Goal: Task Accomplishment & Management: Manage account settings

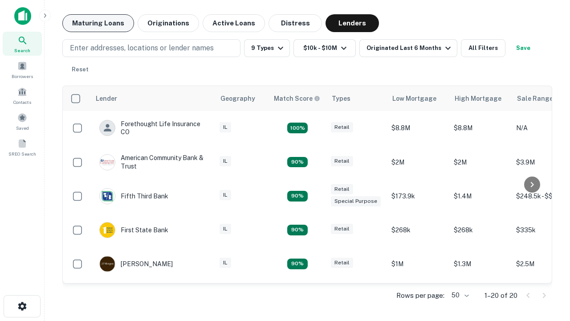
click at [98, 23] on button "Maturing Loans" at bounding box center [98, 23] width 72 height 18
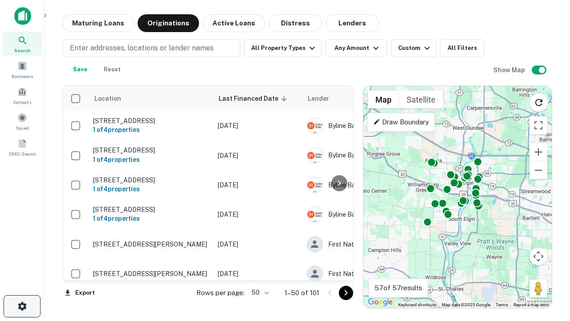
click at [22, 306] on icon "button" at bounding box center [22, 306] width 11 height 11
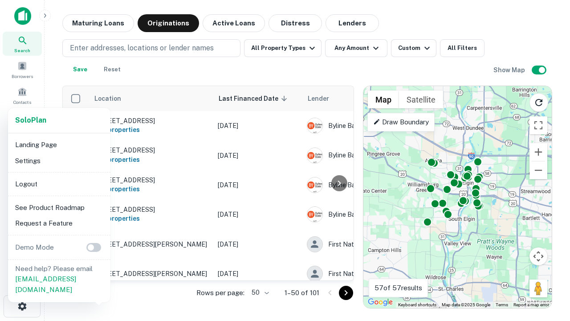
click at [59, 184] on li "Logout" at bounding box center [59, 184] width 95 height 16
